Goal: Transaction & Acquisition: Book appointment/travel/reservation

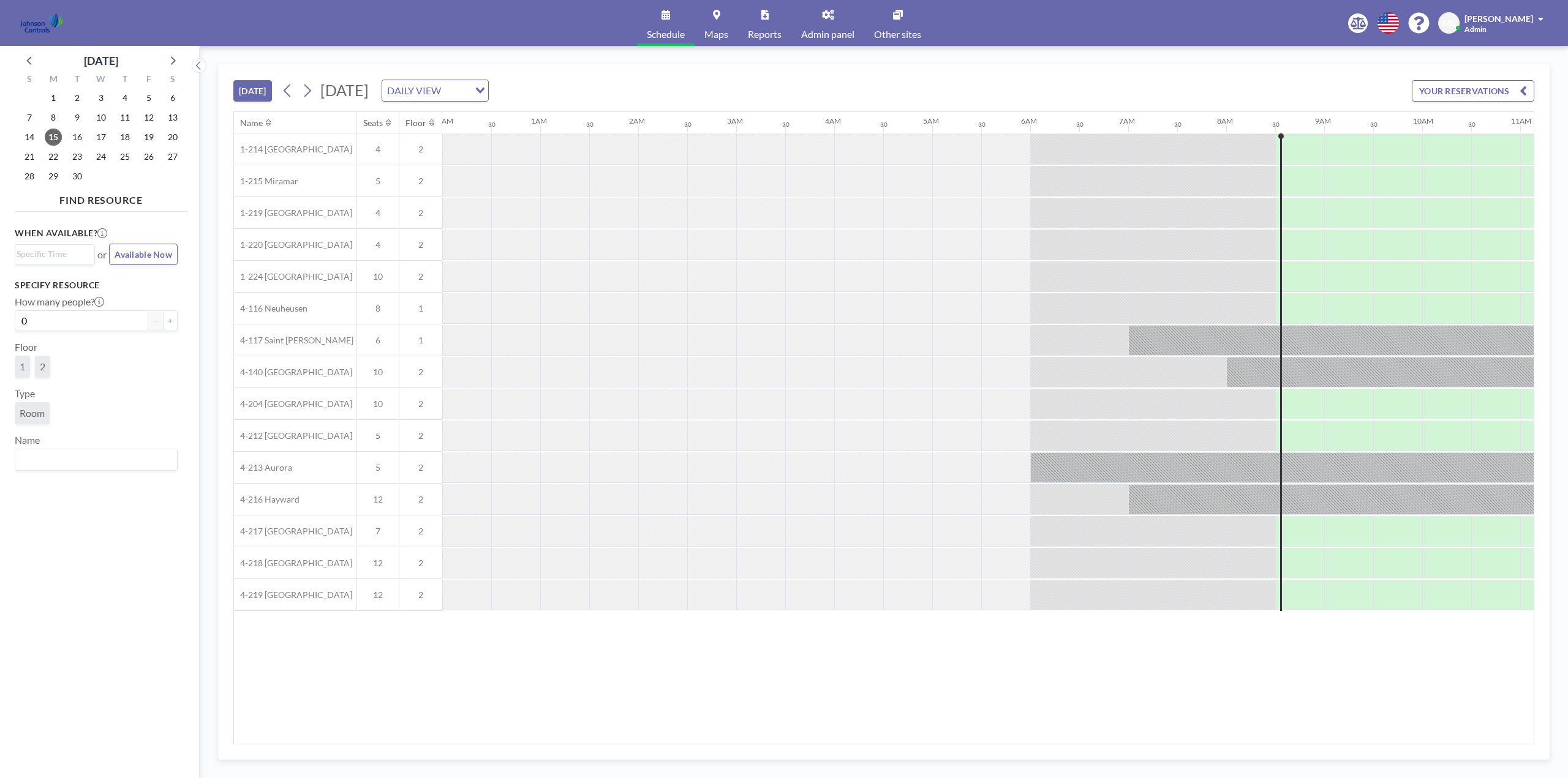
scroll to position [0, 784]
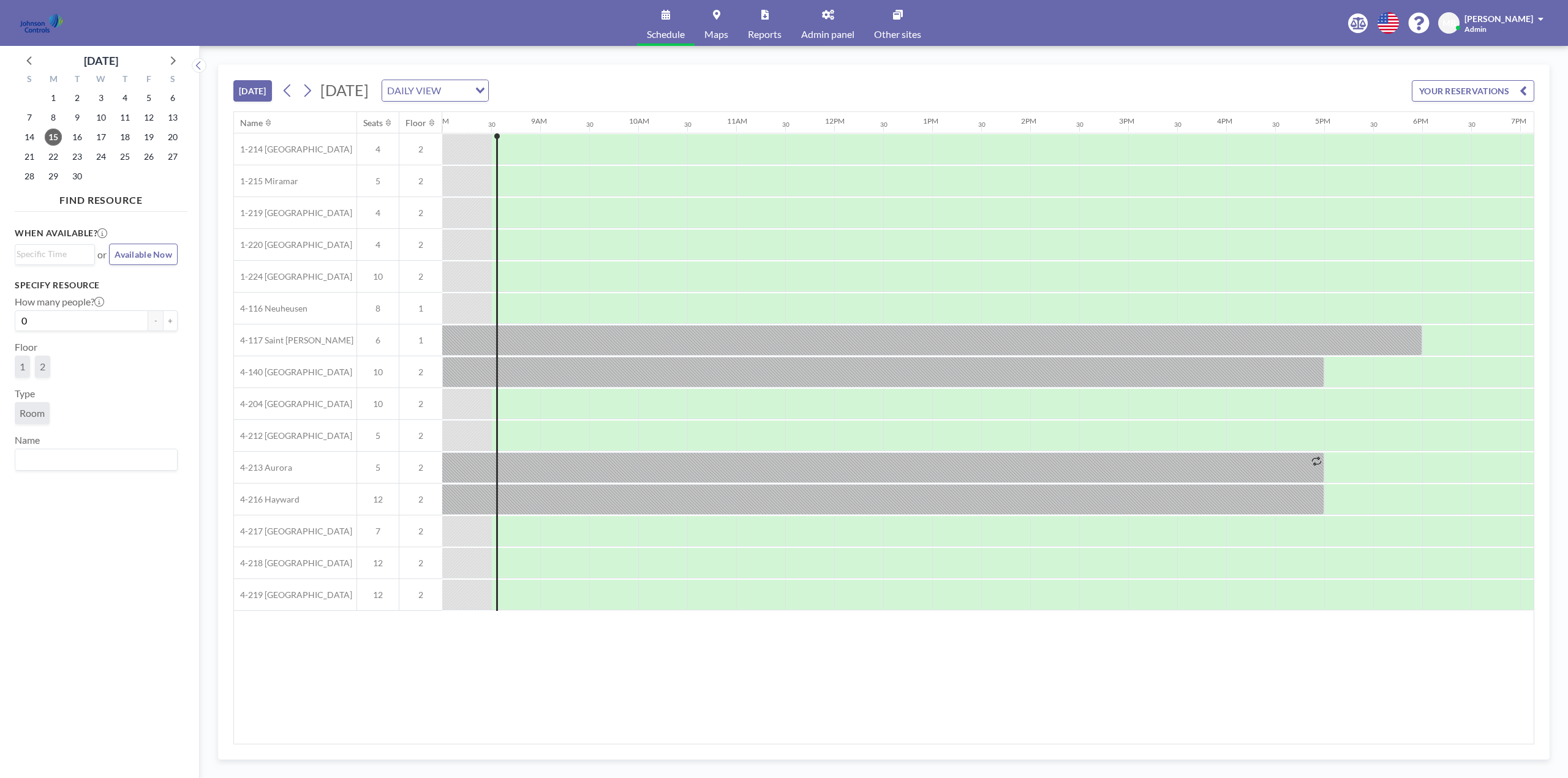
click at [890, 24] on link "Other sites" at bounding box center [897, 23] width 67 height 46
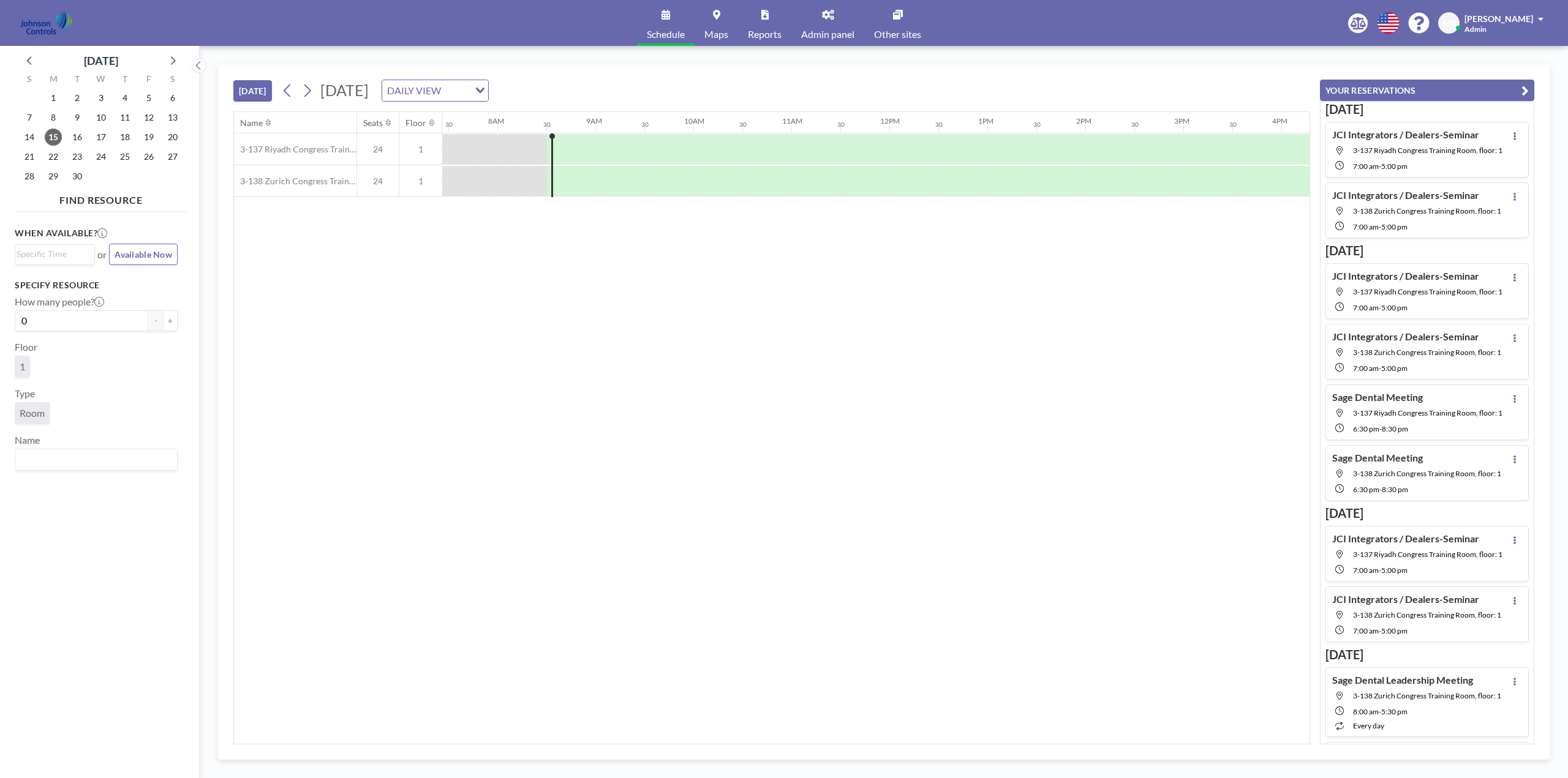
scroll to position [0, 784]
click at [310, 95] on icon at bounding box center [306, 90] width 11 height 18
click at [311, 93] on icon at bounding box center [308, 91] width 7 height 13
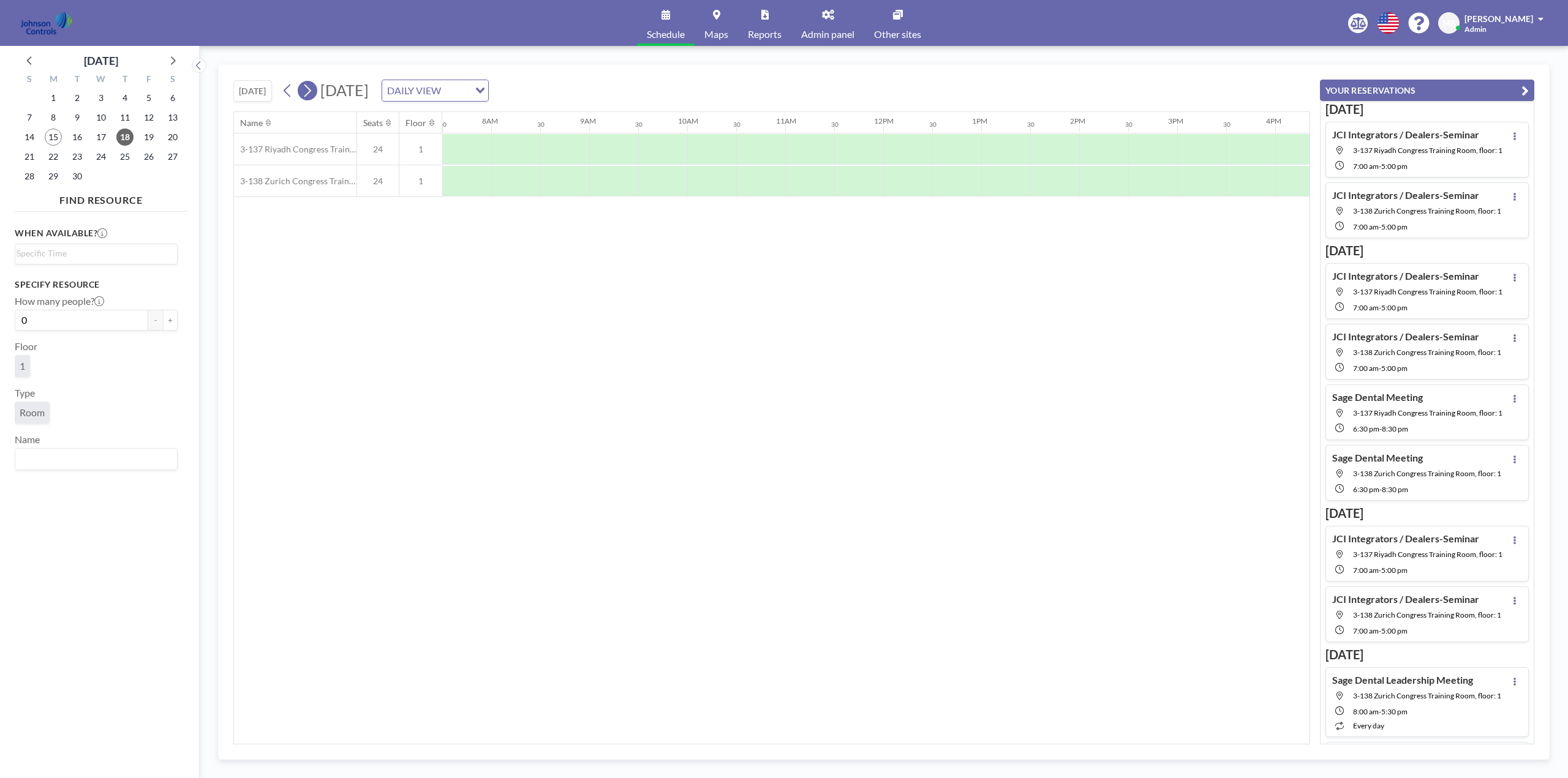
click at [311, 93] on icon at bounding box center [308, 91] width 7 height 13
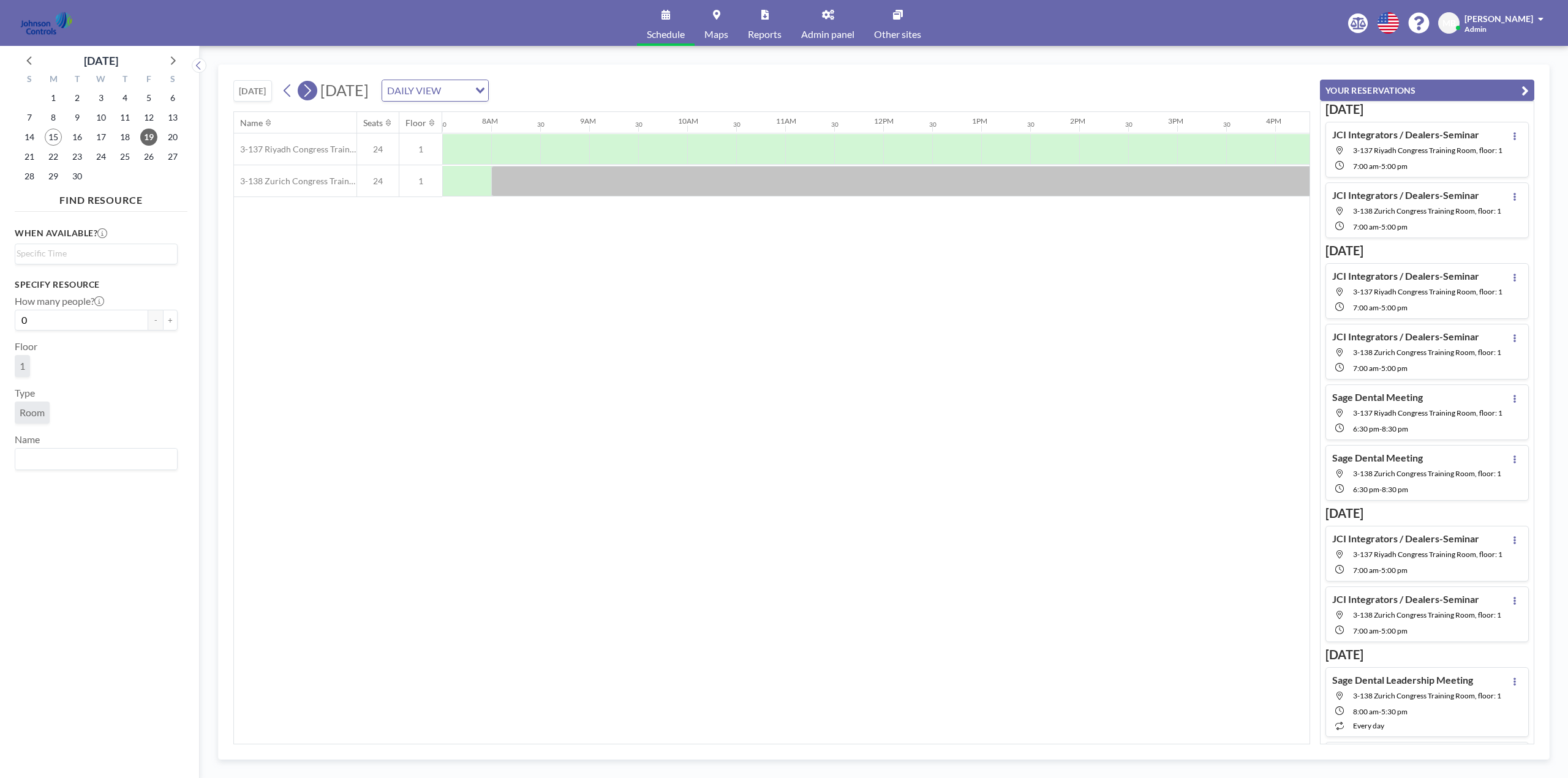
click at [311, 92] on icon at bounding box center [308, 91] width 7 height 13
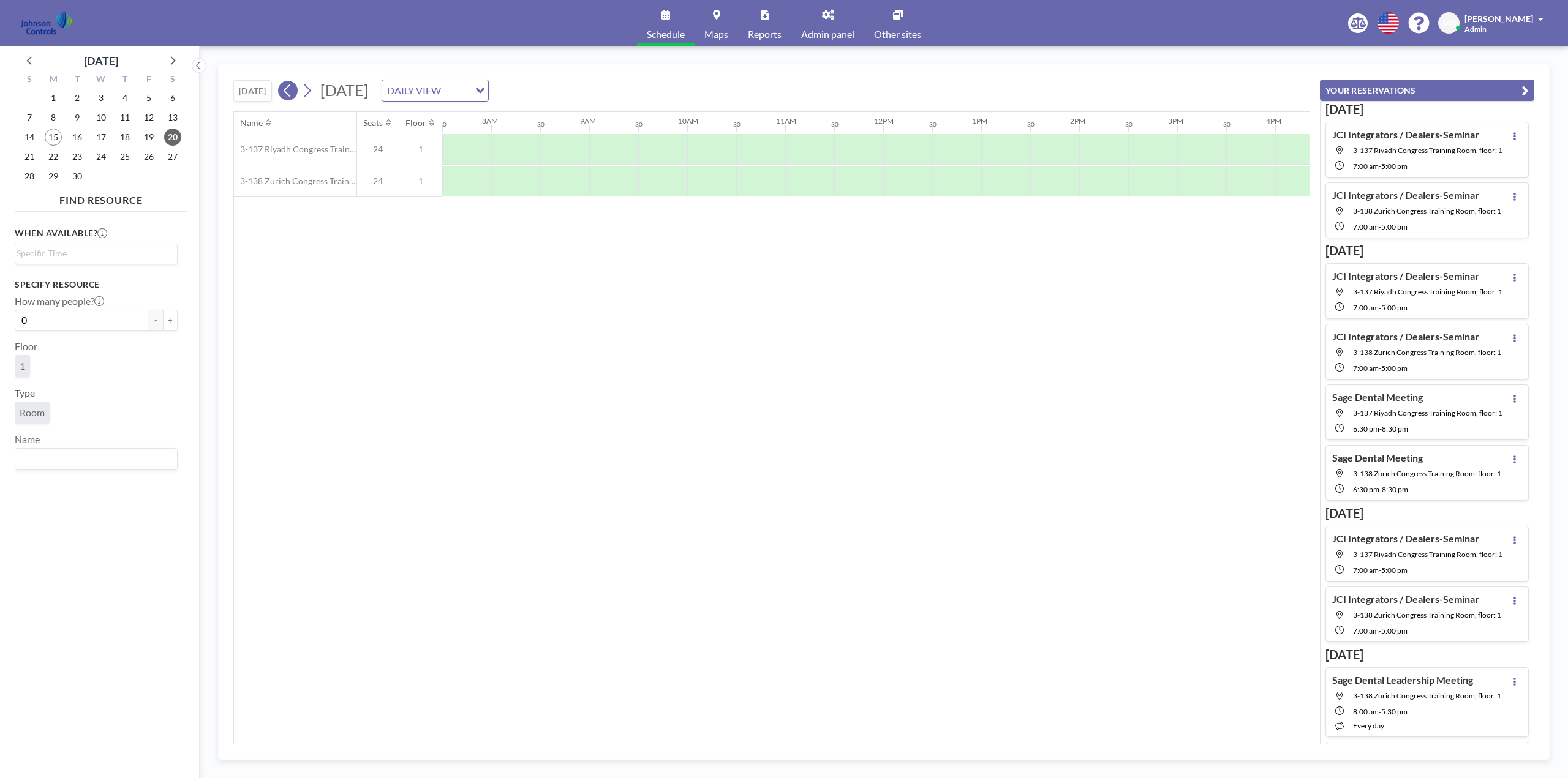
click at [291, 89] on icon at bounding box center [287, 90] width 11 height 18
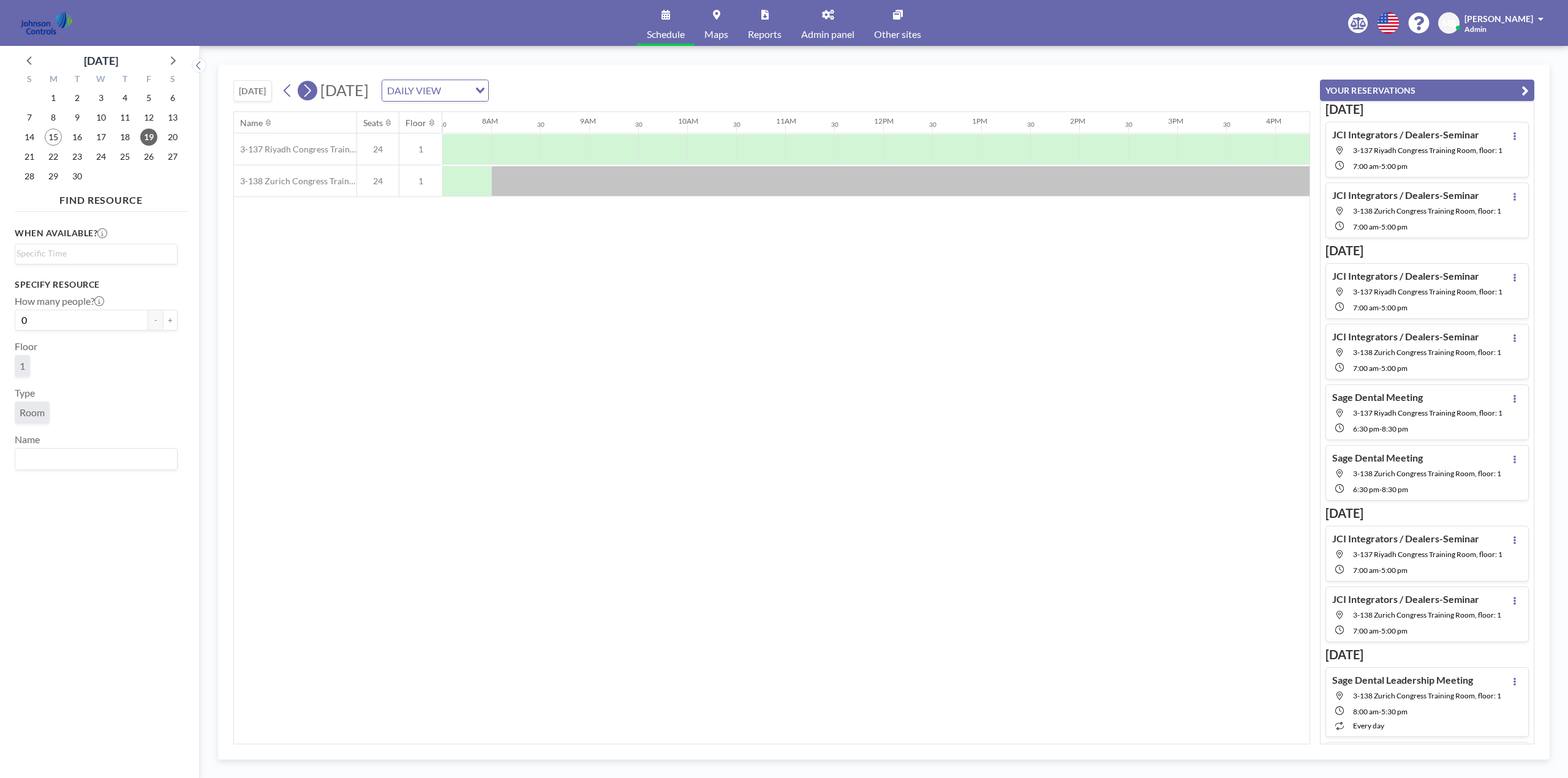
click at [310, 87] on icon at bounding box center [308, 91] width 7 height 13
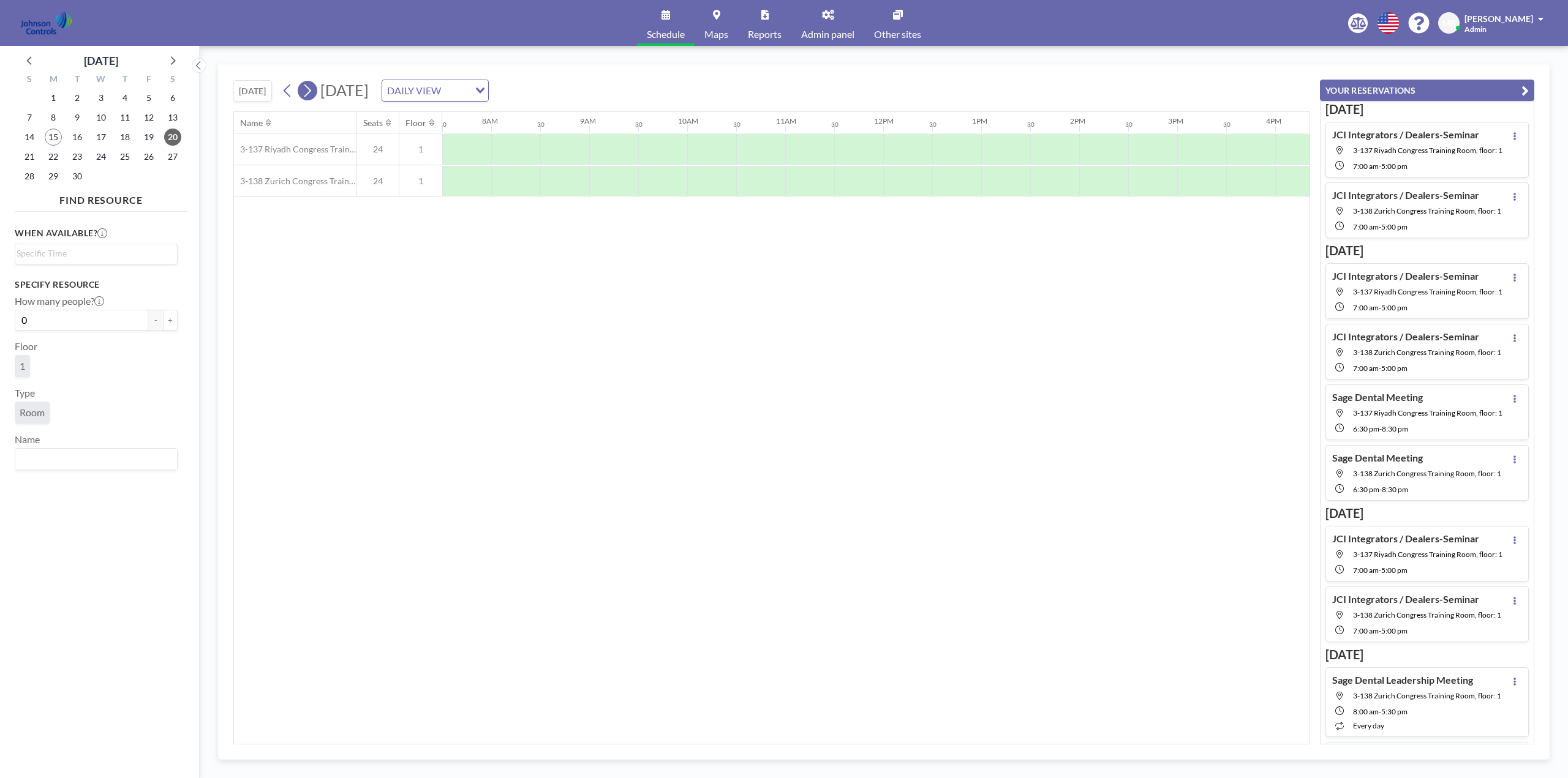
click at [311, 87] on icon at bounding box center [308, 91] width 7 height 13
click at [311, 87] on icon at bounding box center [306, 90] width 11 height 18
click at [54, 156] on span "22" at bounding box center [54, 157] width 17 height 17
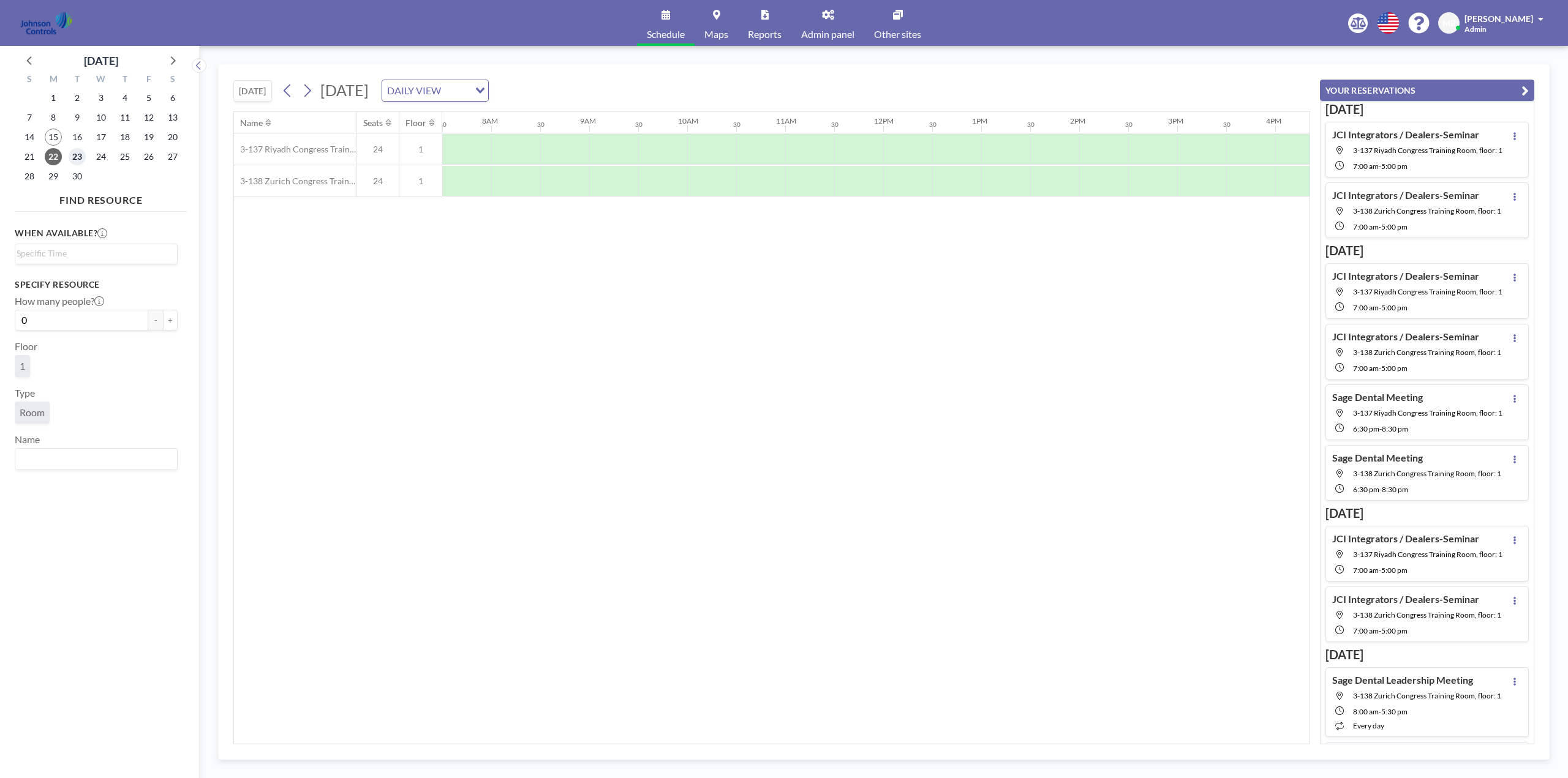
click at [75, 156] on span "23" at bounding box center [77, 157] width 17 height 17
click at [106, 157] on span "24" at bounding box center [101, 157] width 17 height 17
click at [127, 158] on span "25" at bounding box center [125, 157] width 17 height 17
click at [153, 157] on span "26" at bounding box center [149, 157] width 17 height 17
click at [57, 173] on span "29" at bounding box center [54, 177] width 17 height 17
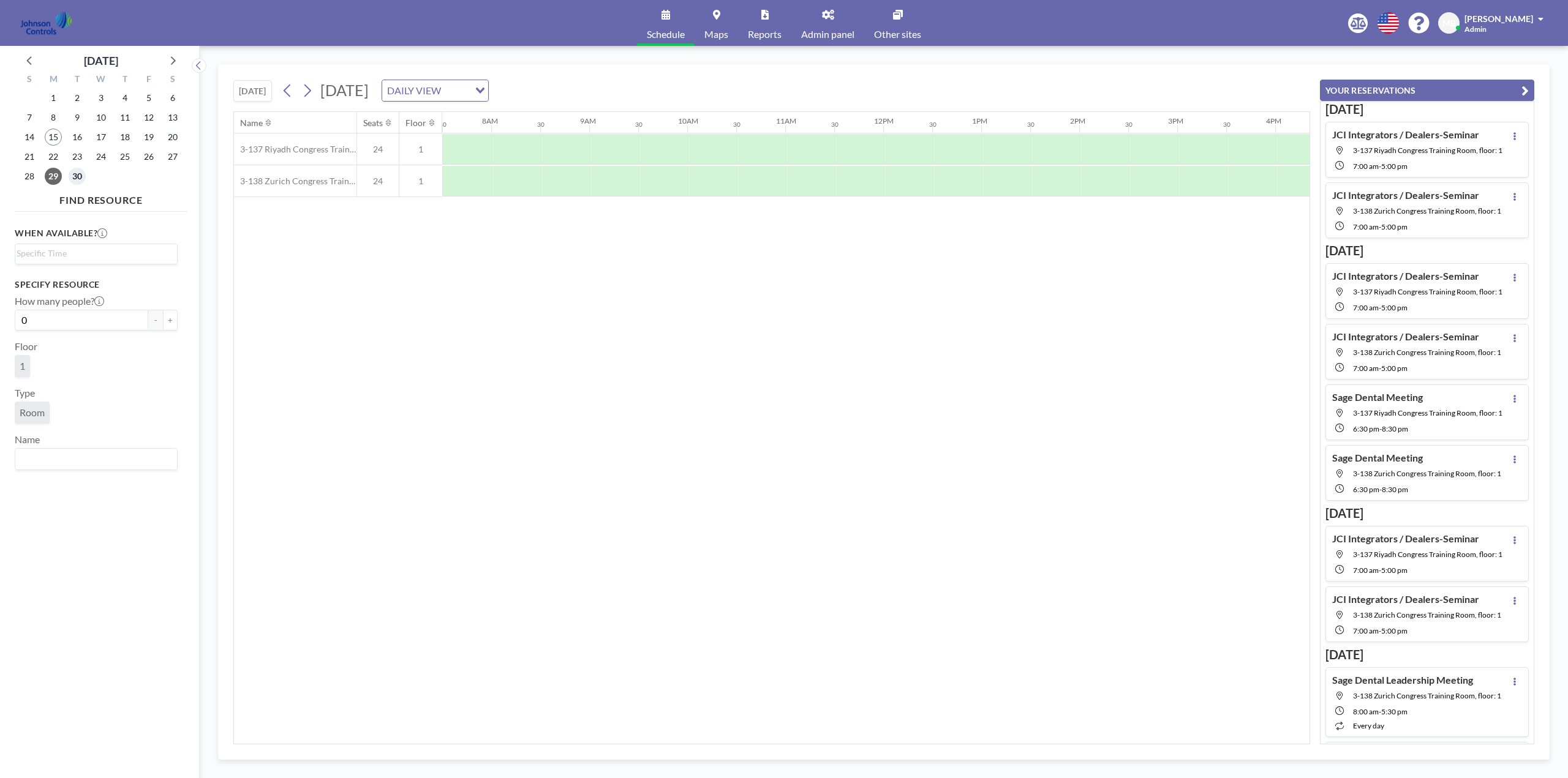
click at [77, 175] on span "30" at bounding box center [77, 177] width 17 height 17
click at [177, 62] on icon at bounding box center [172, 60] width 16 height 16
click at [101, 99] on span "1" at bounding box center [101, 98] width 17 height 17
click at [128, 100] on span "2" at bounding box center [125, 98] width 17 height 17
click at [149, 97] on span "3" at bounding box center [149, 98] width 17 height 17
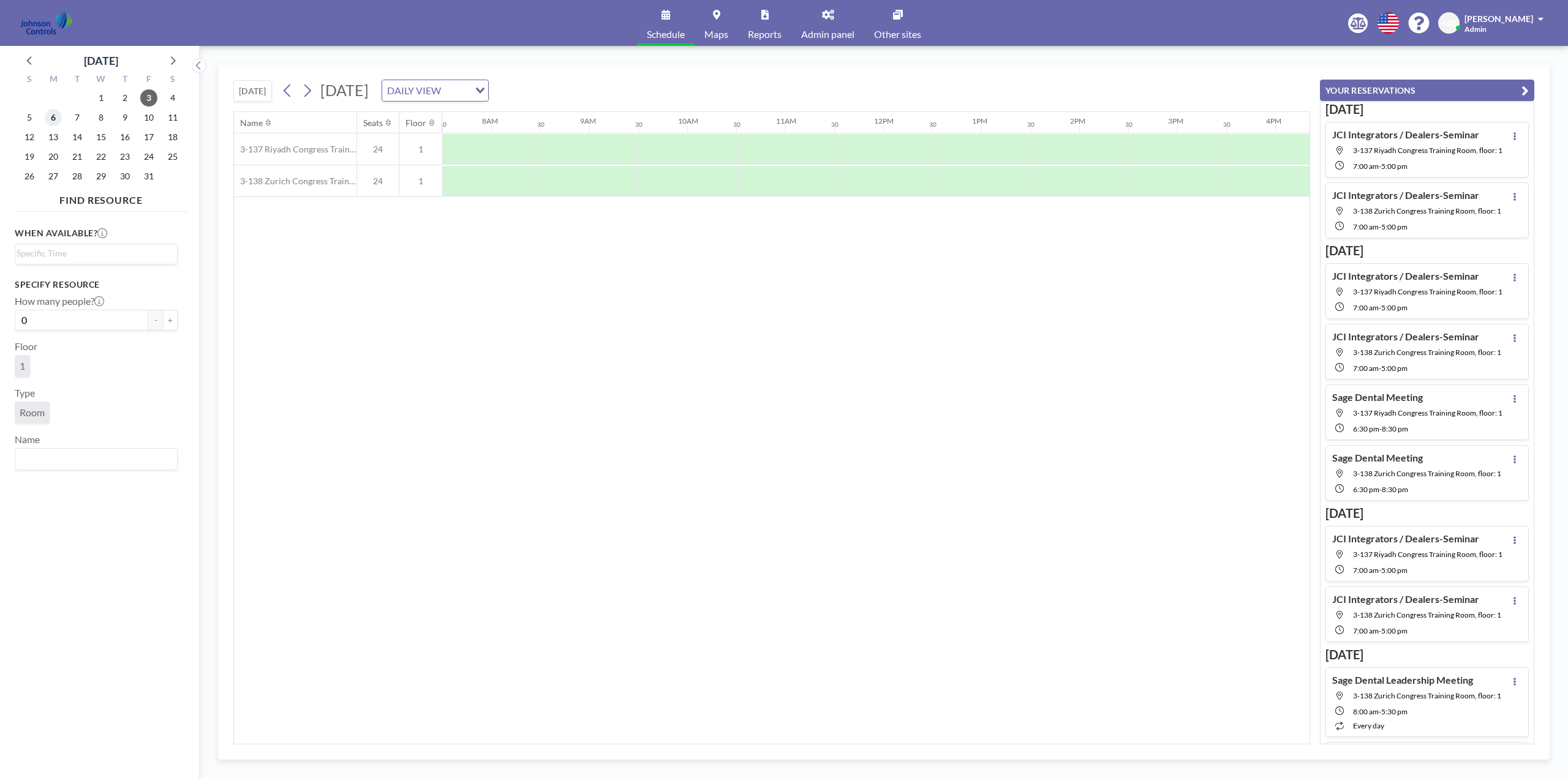
click at [58, 120] on span "6" at bounding box center [54, 118] width 17 height 17
click at [81, 120] on span "7" at bounding box center [77, 118] width 17 height 17
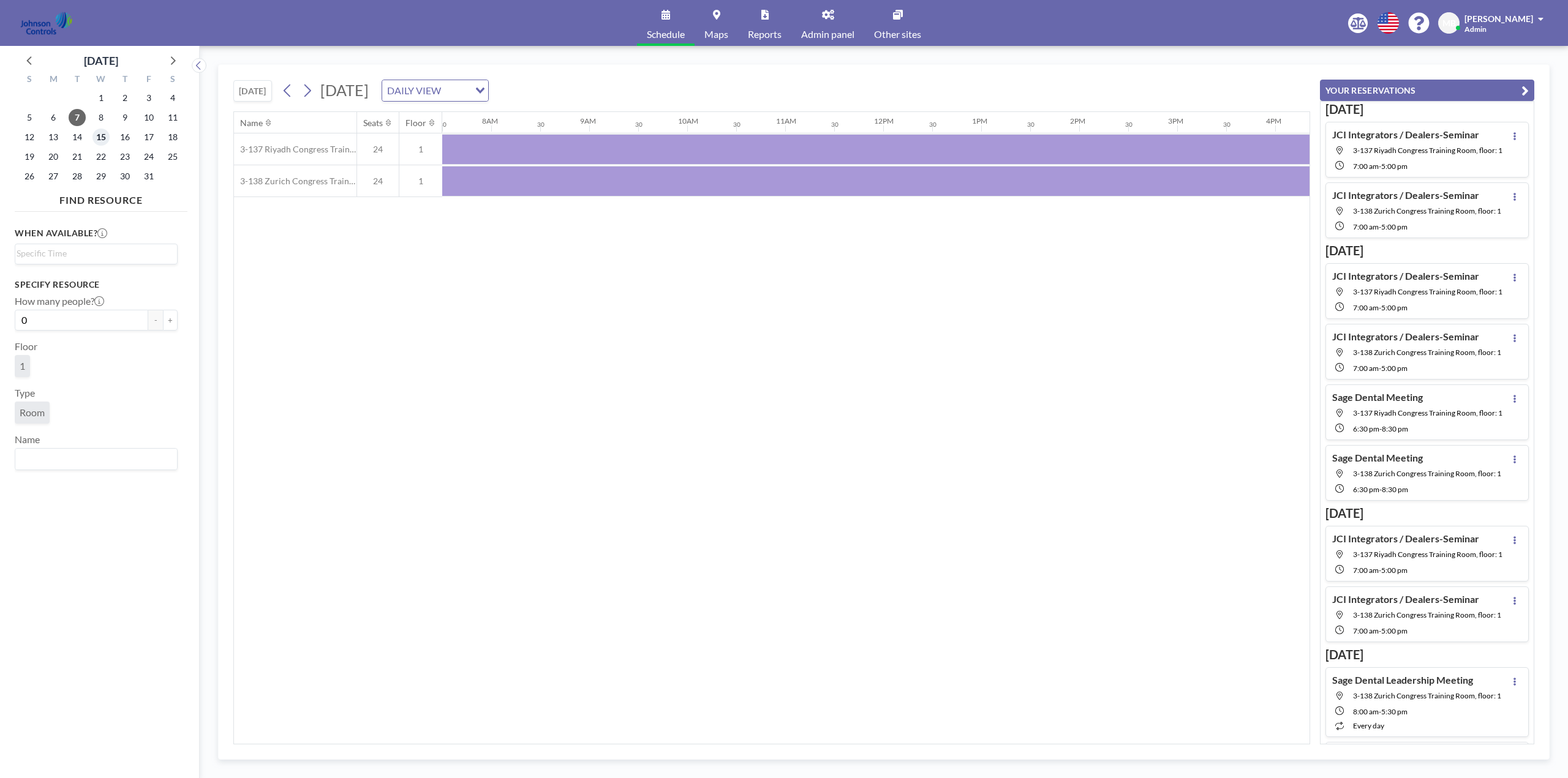
click at [104, 136] on span "15" at bounding box center [101, 137] width 17 height 17
click at [890, 31] on span "Other sites" at bounding box center [898, 34] width 47 height 10
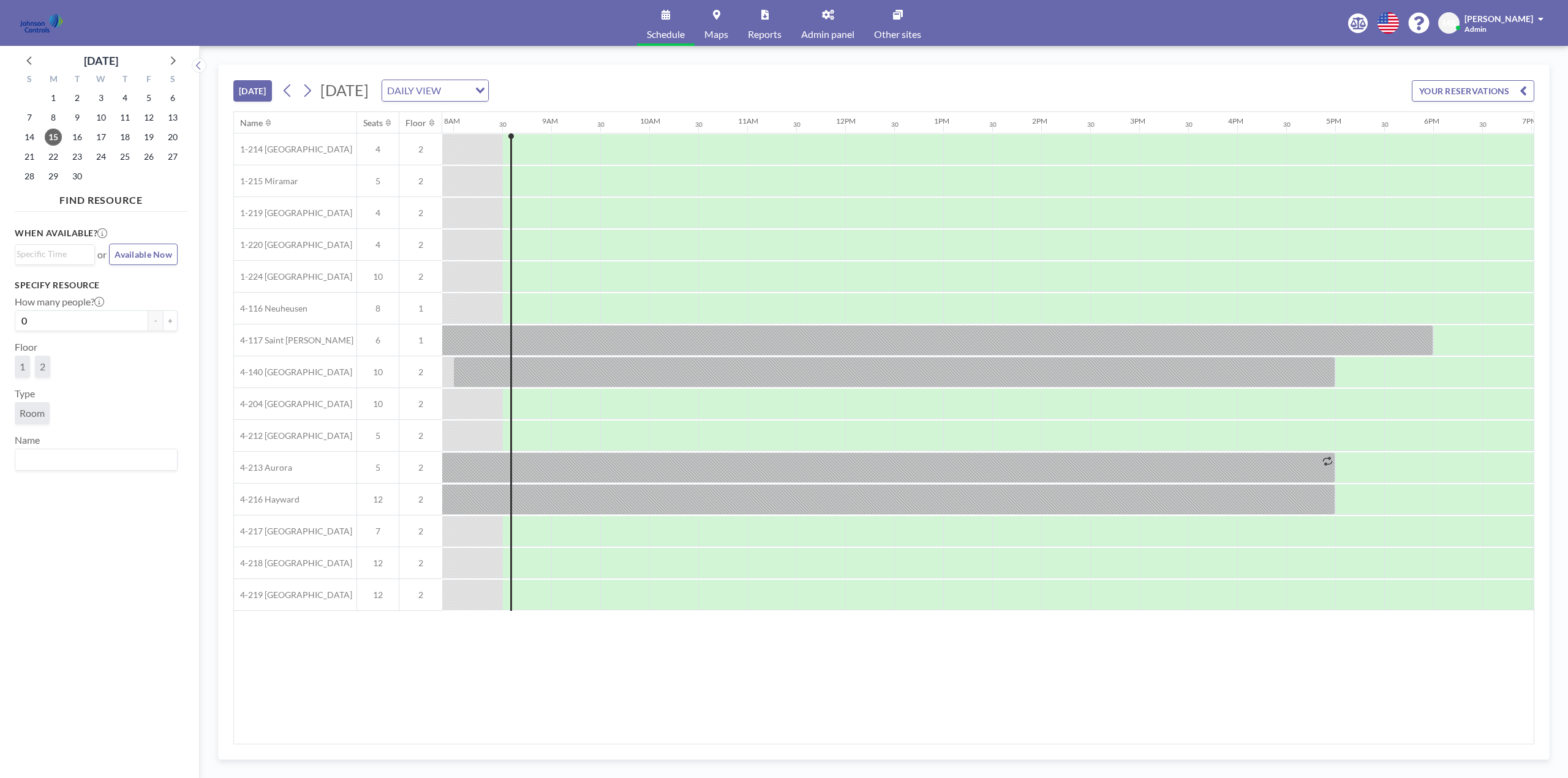
scroll to position [0, 784]
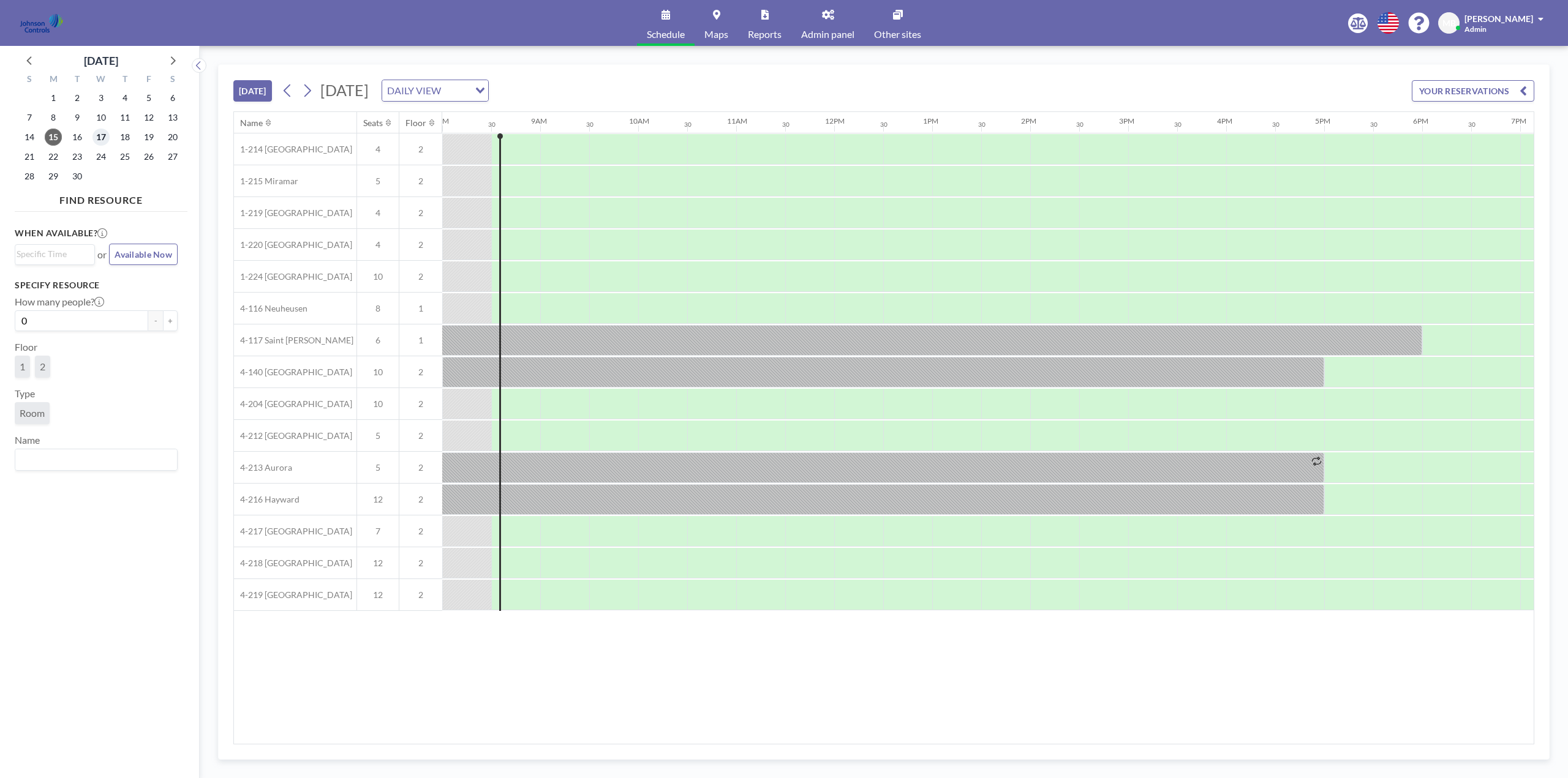
click at [101, 132] on span "17" at bounding box center [101, 137] width 17 height 17
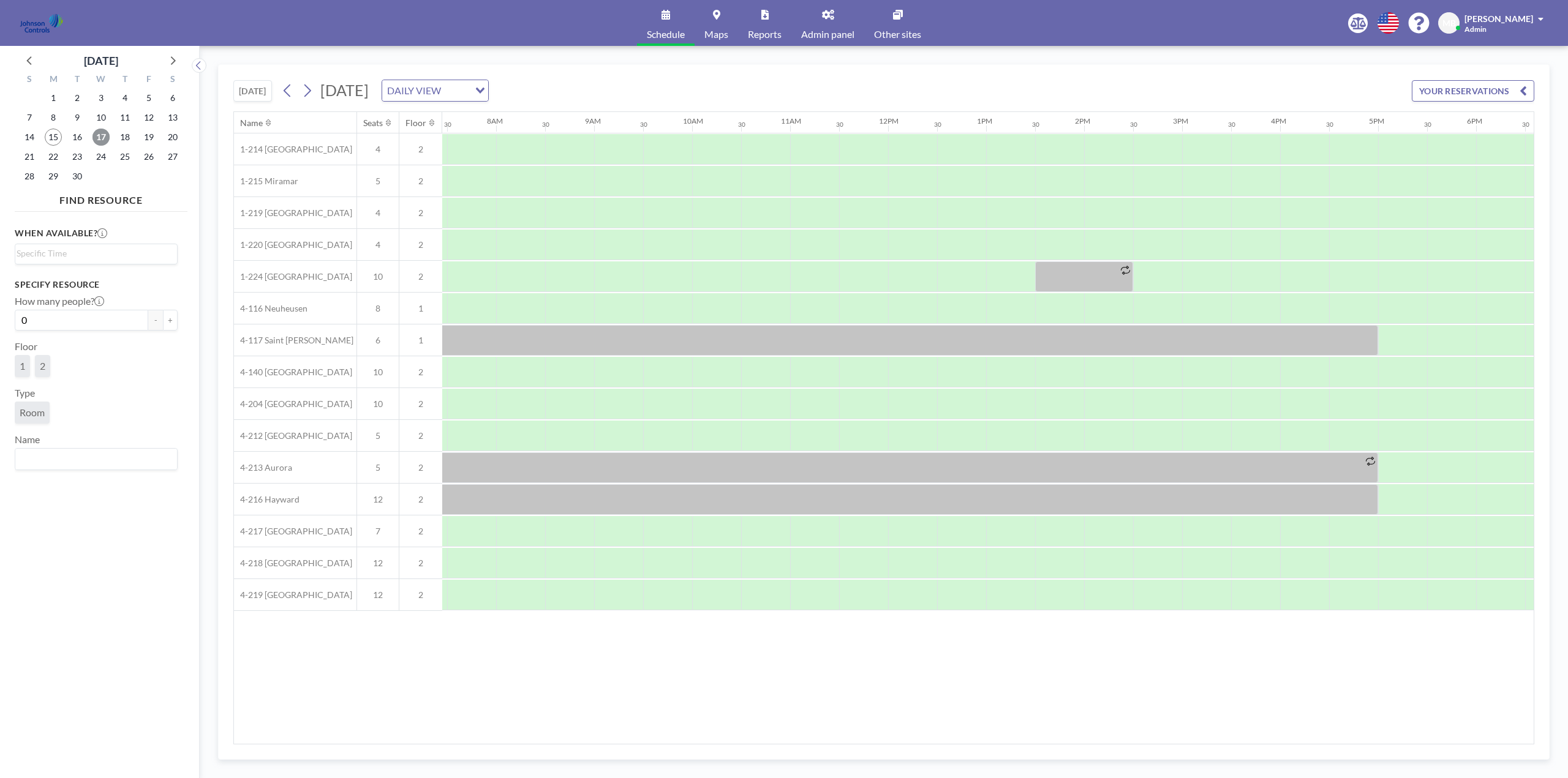
scroll to position [0, 735]
click at [710, 302] on div at bounding box center [712, 309] width 49 height 31
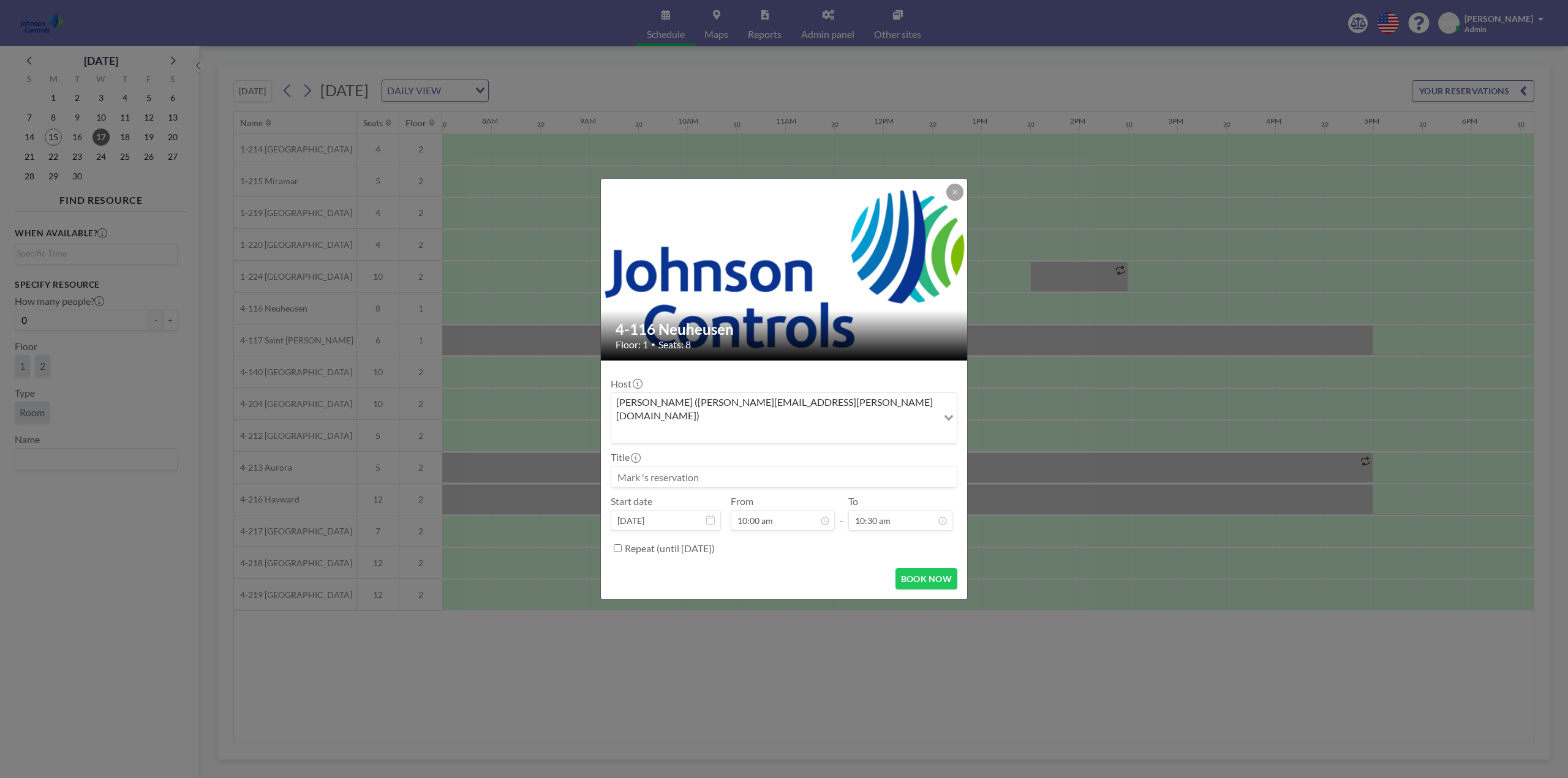
click at [692, 467] on input at bounding box center [784, 477] width 345 height 21
type input "CBRE Meeting"
click at [856, 394] on div "11:00 am" at bounding box center [886, 404] width 143 height 22
type input "11:00 am"
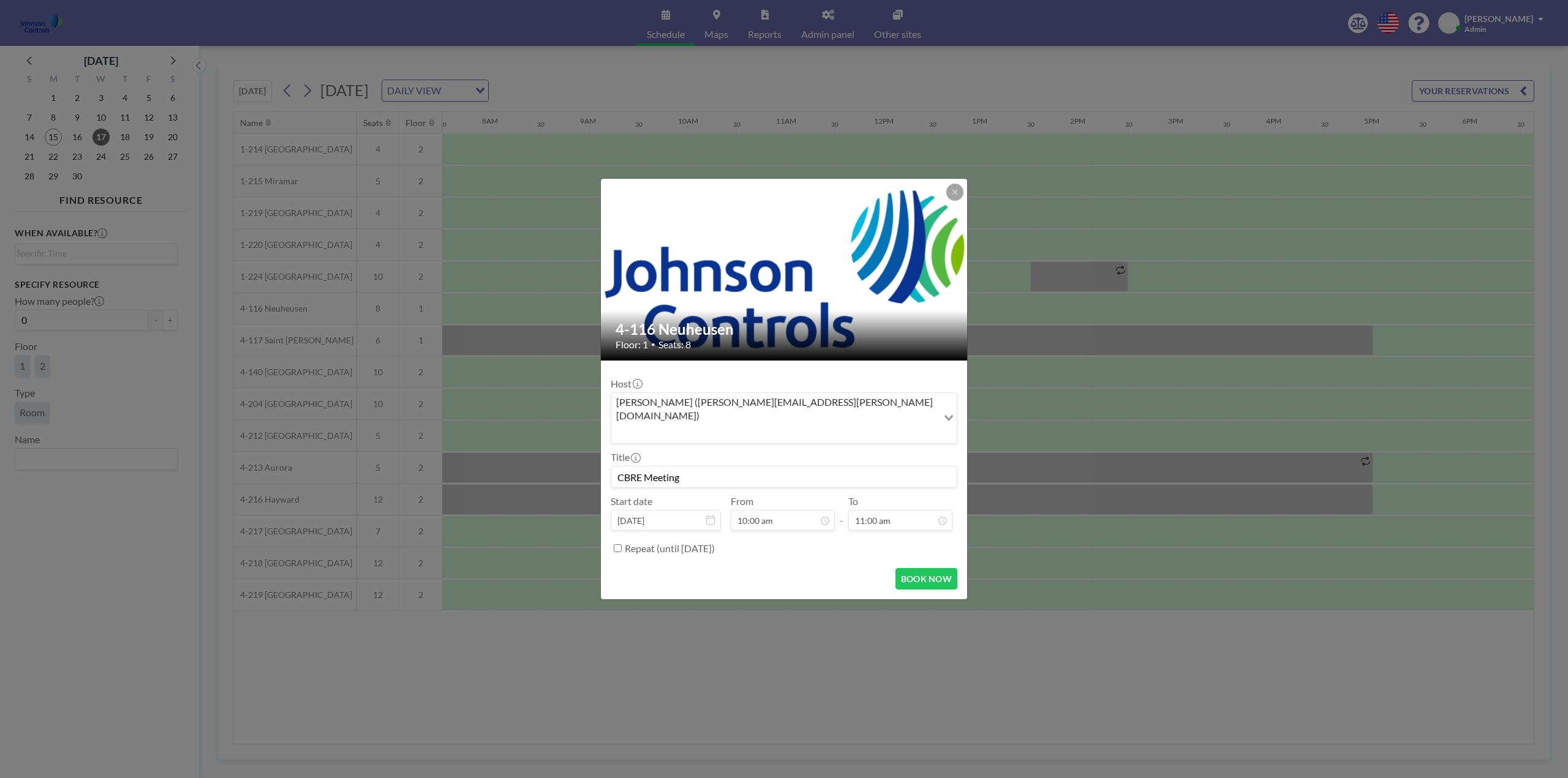
scroll to position [175, 0]
click at [617, 544] on input "Repeat (until September 15, 2027)" at bounding box center [618, 548] width 8 height 8
checkbox input "true"
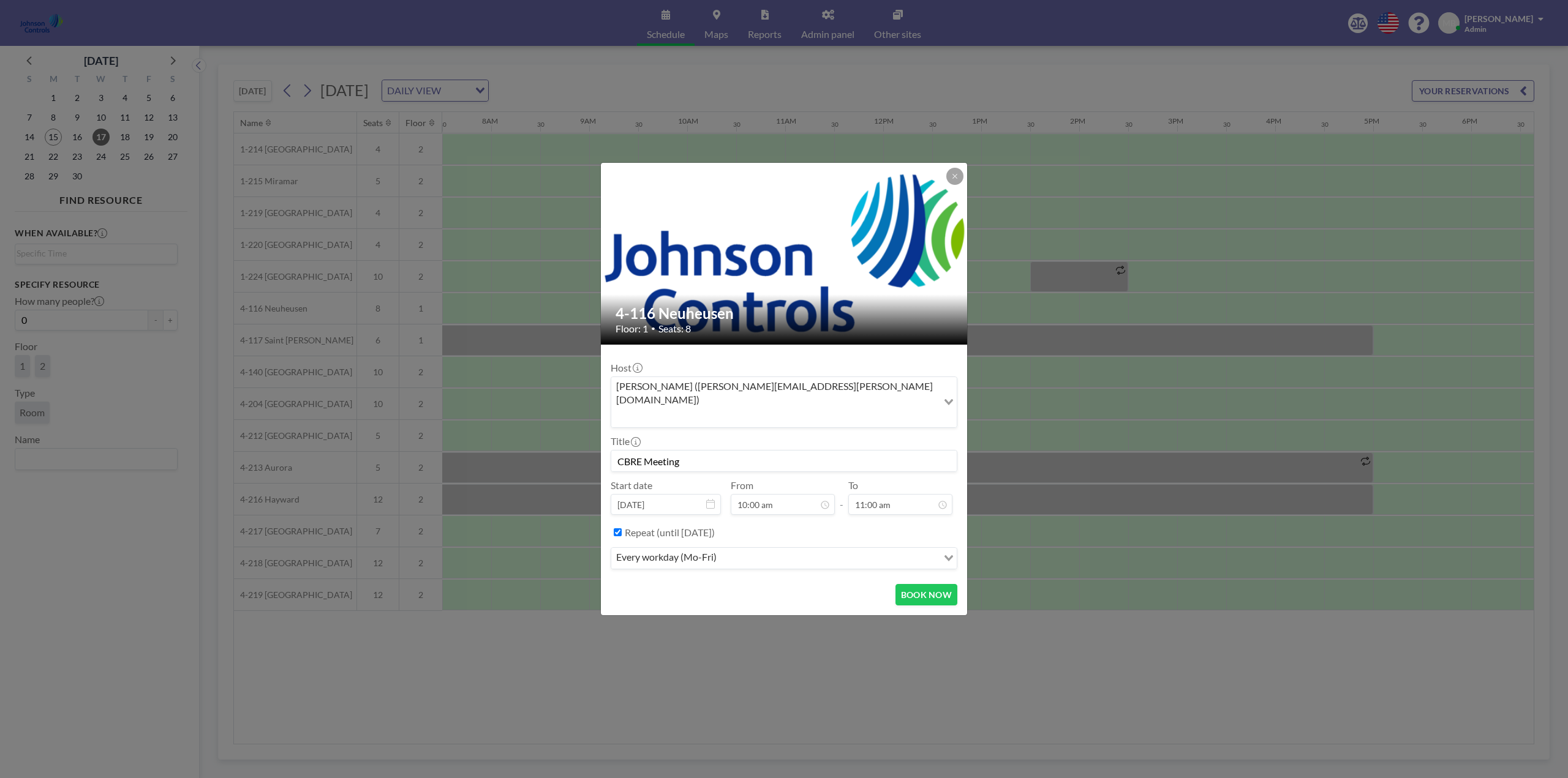
click at [949, 556] on icon "Search for option" at bounding box center [948, 558] width 9 height 6
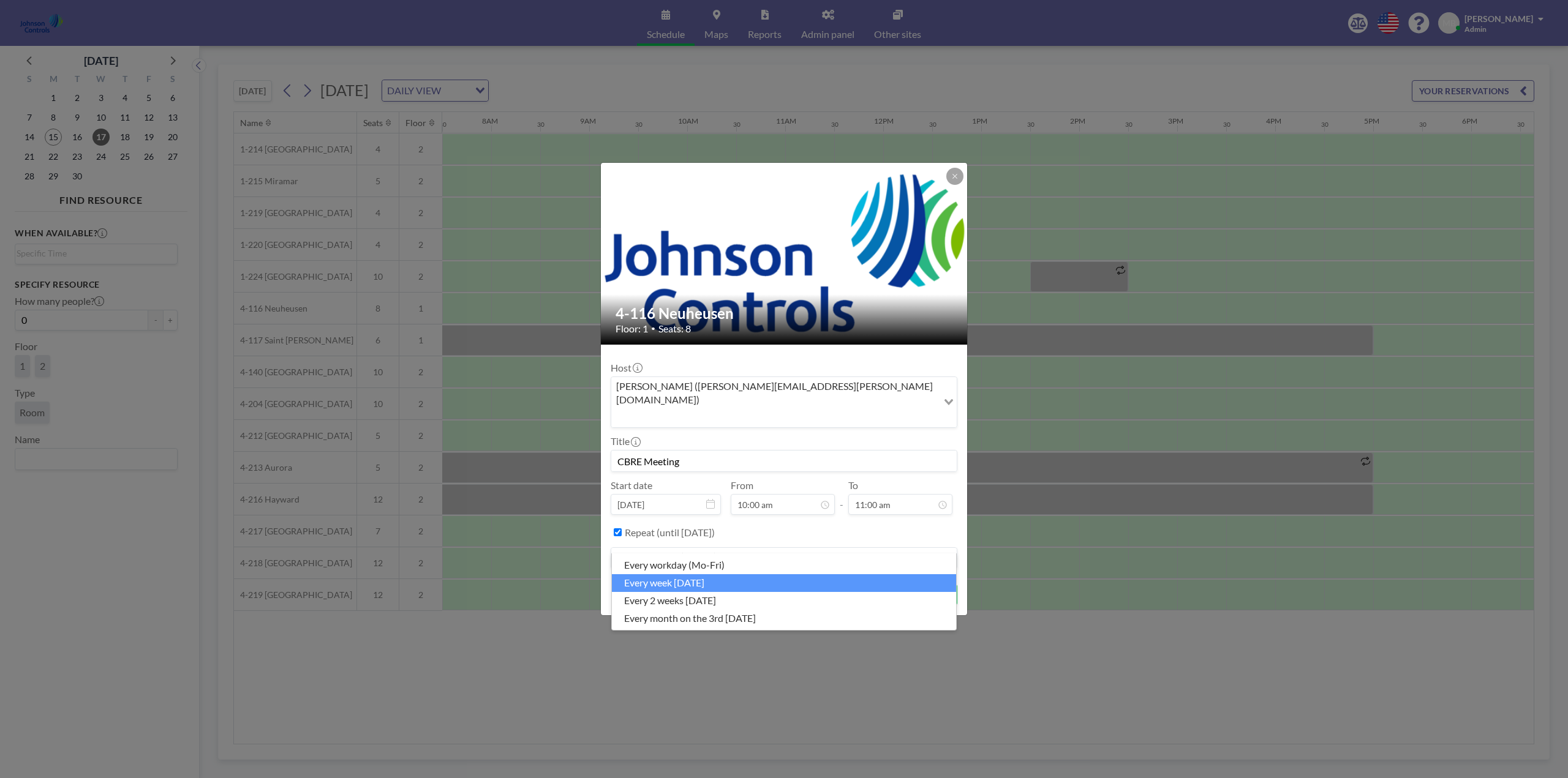
click at [679, 583] on li "every week on Wednesday" at bounding box center [784, 583] width 344 height 17
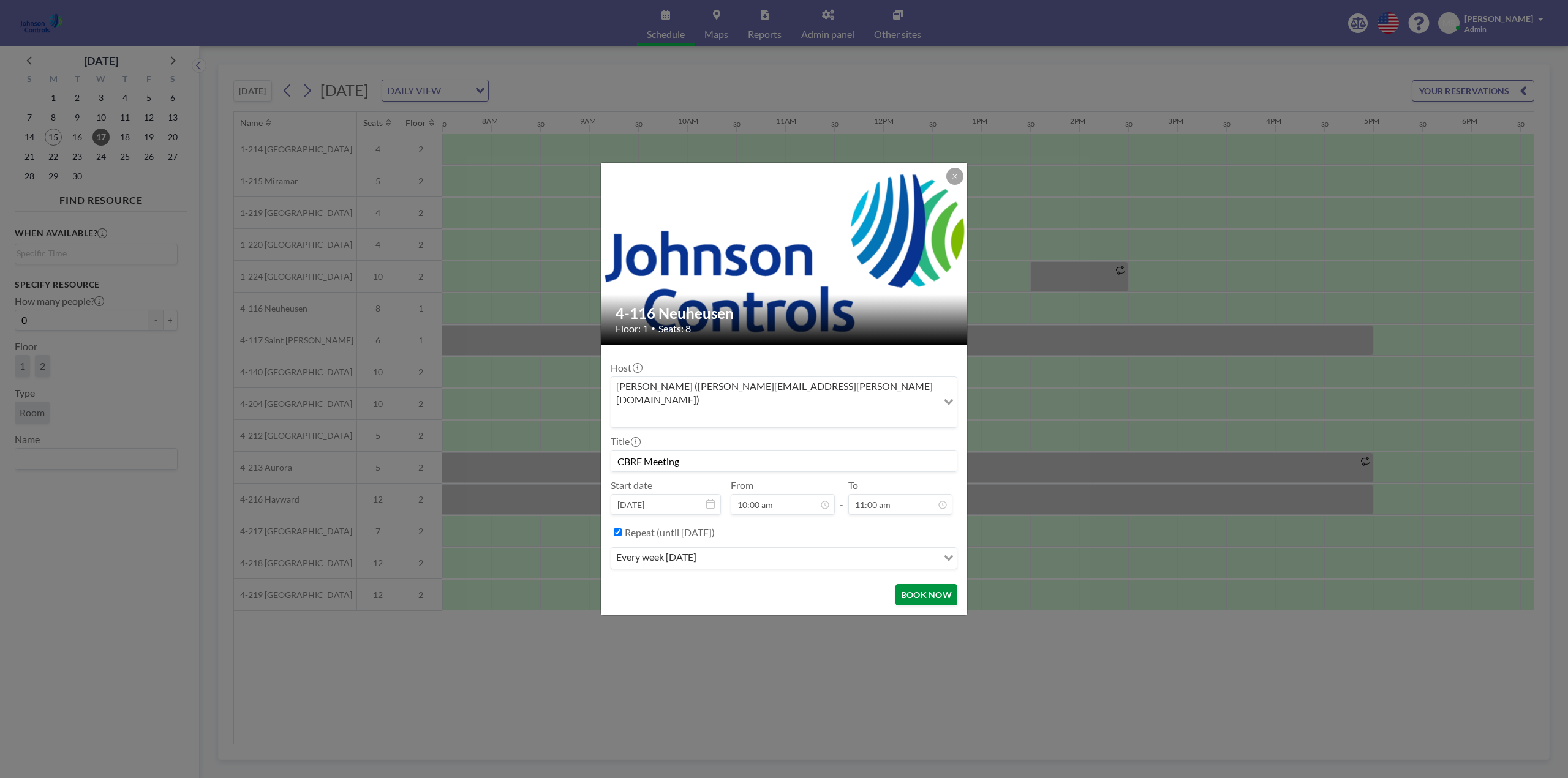
click at [935, 585] on button "BOOK NOW" at bounding box center [927, 595] width 62 height 21
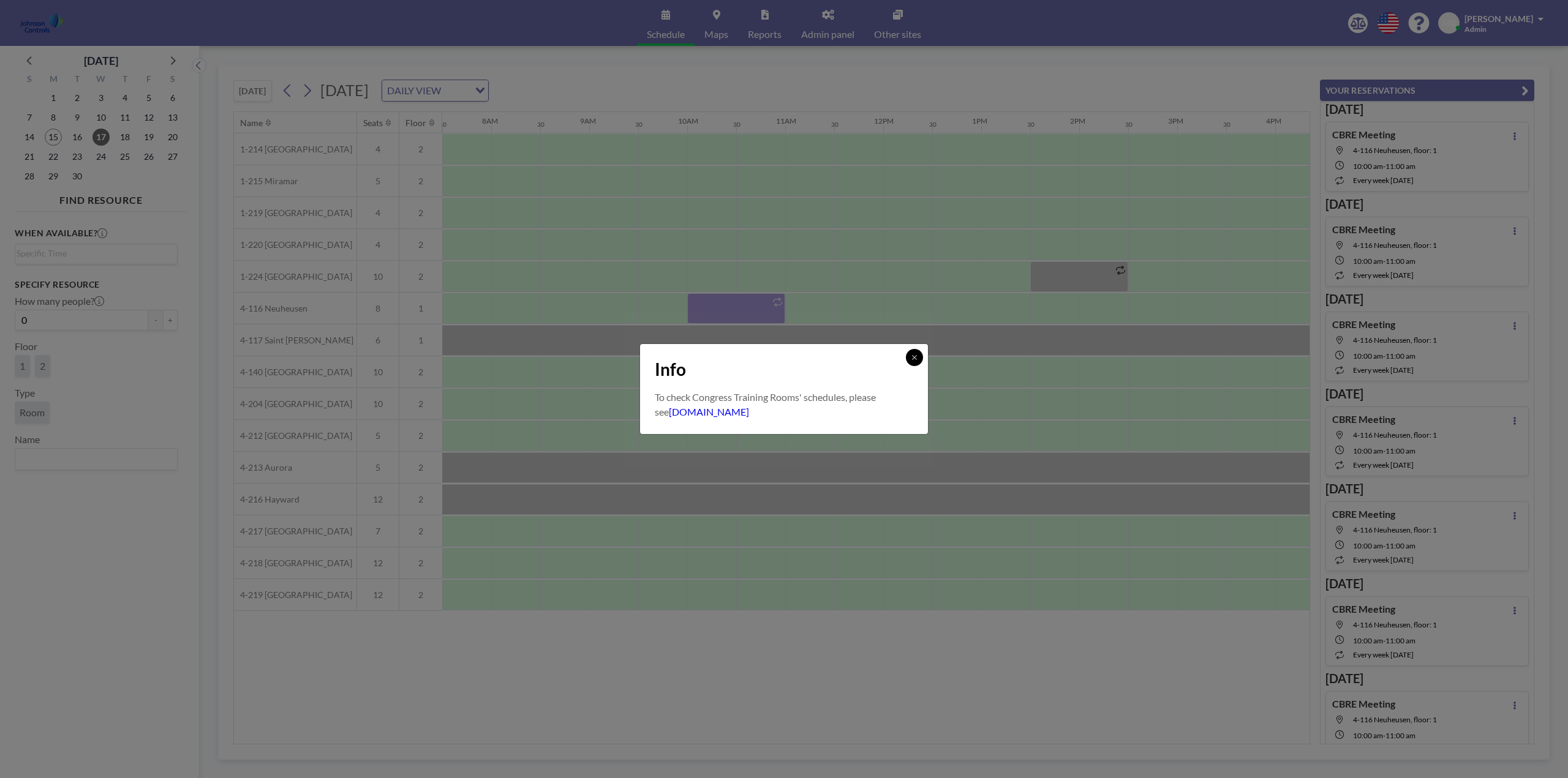
click at [916, 355] on icon at bounding box center [914, 357] width 7 height 7
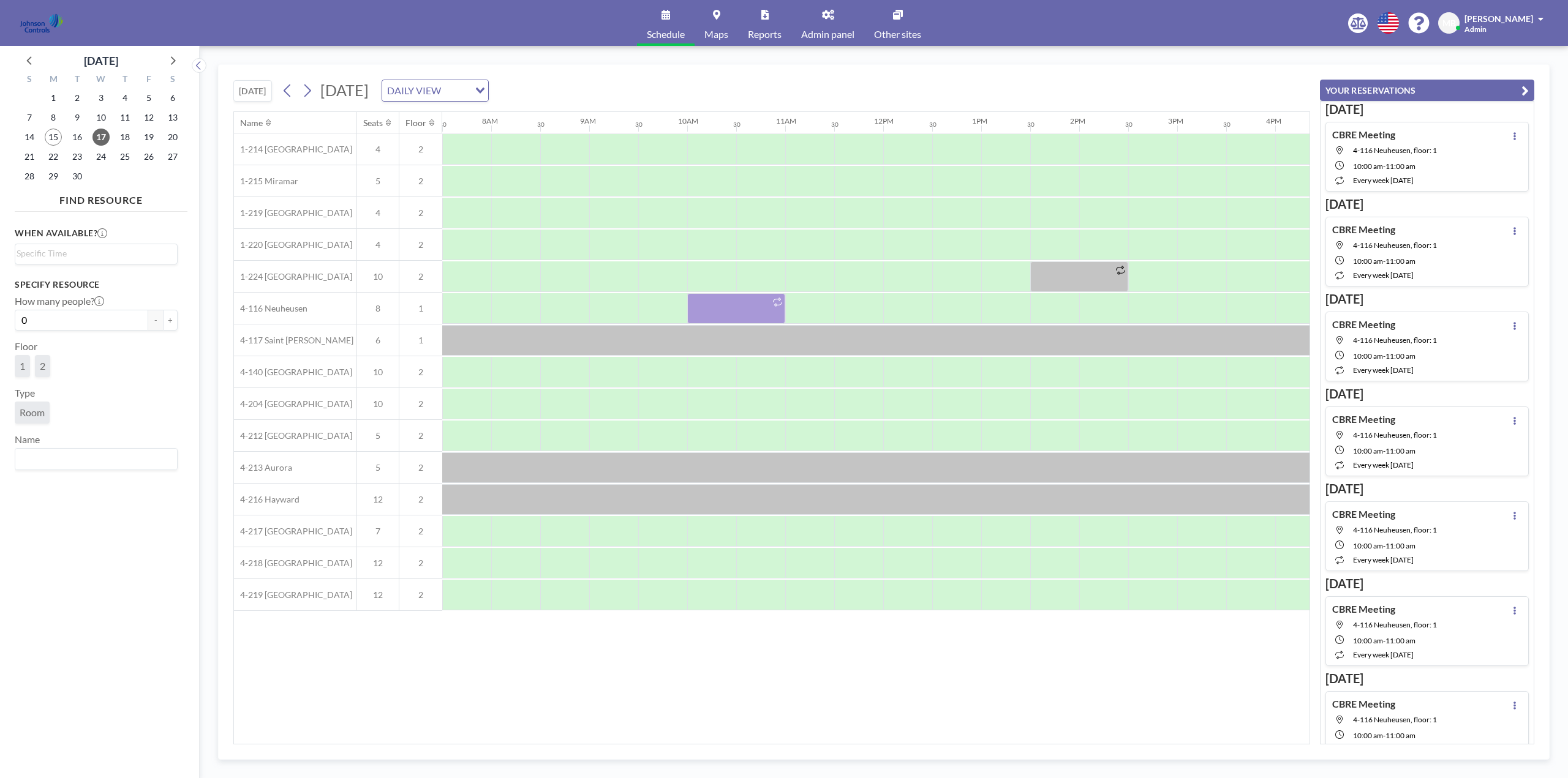
click at [1525, 93] on icon "button" at bounding box center [1525, 91] width 7 height 15
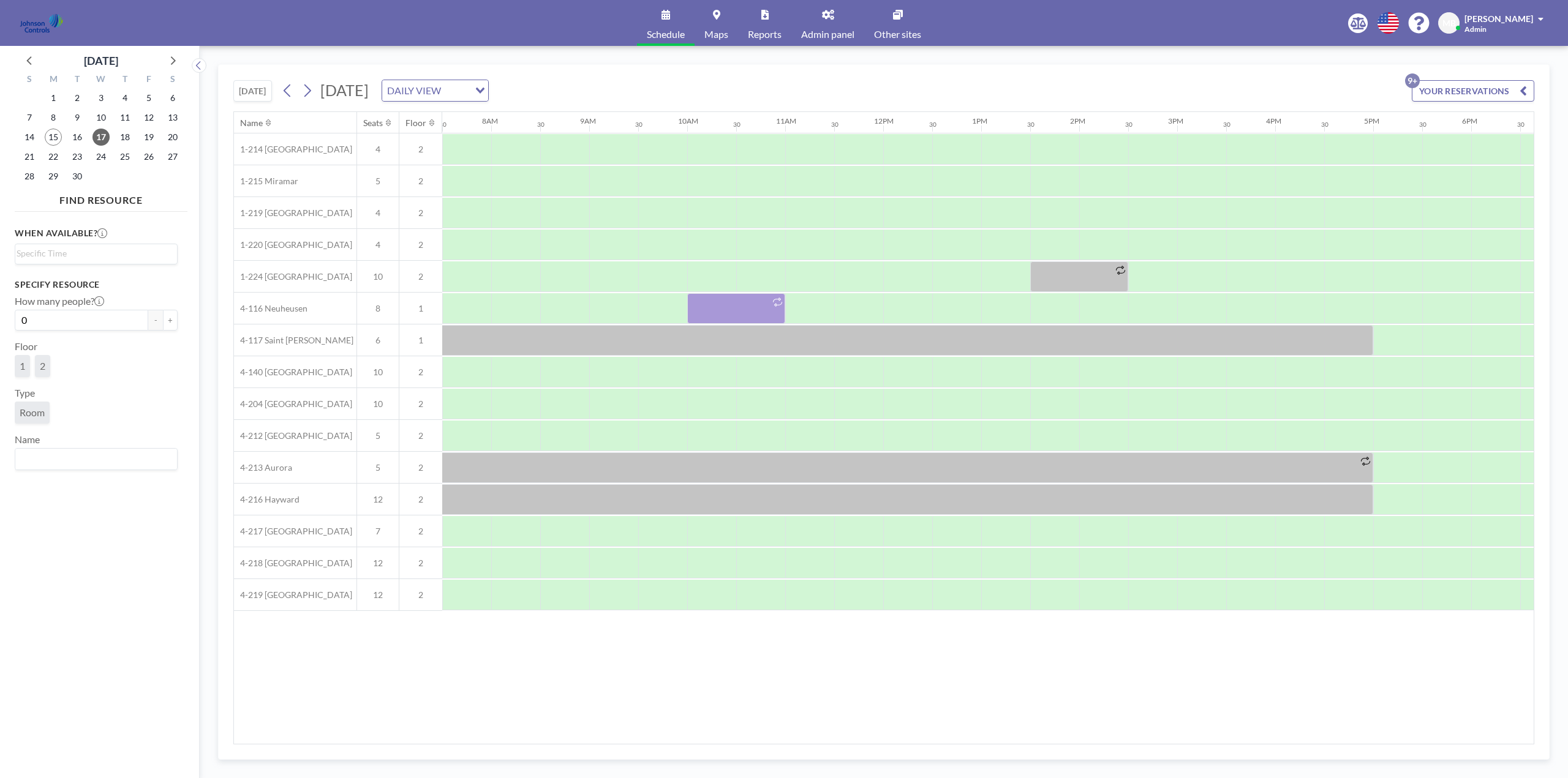
click at [898, 20] on link "Other sites" at bounding box center [897, 23] width 67 height 46
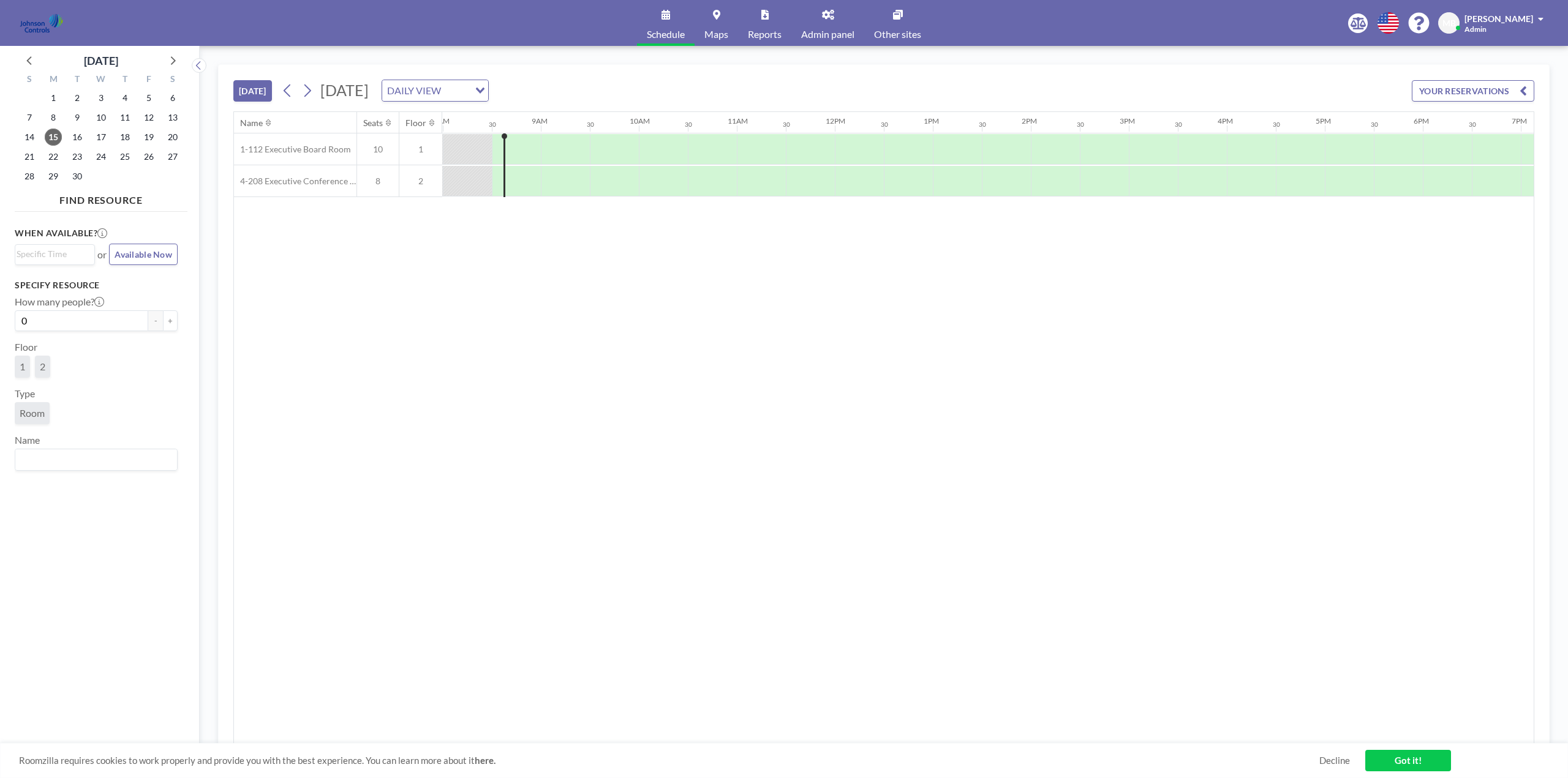
scroll to position [0, 784]
click at [901, 26] on link "Other sites" at bounding box center [897, 23] width 67 height 46
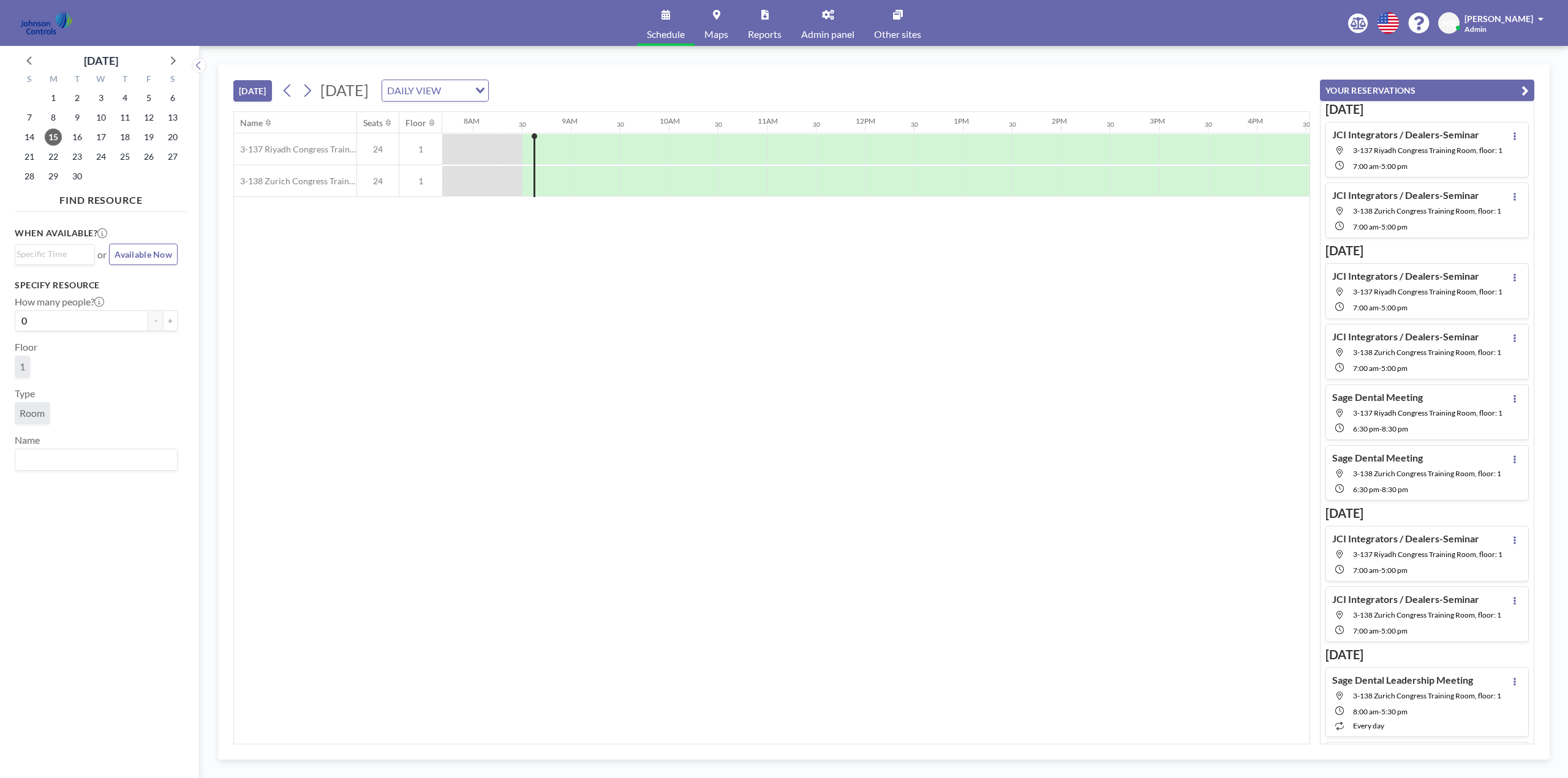
scroll to position [0, 784]
